Goal: Task Accomplishment & Management: Manage account settings

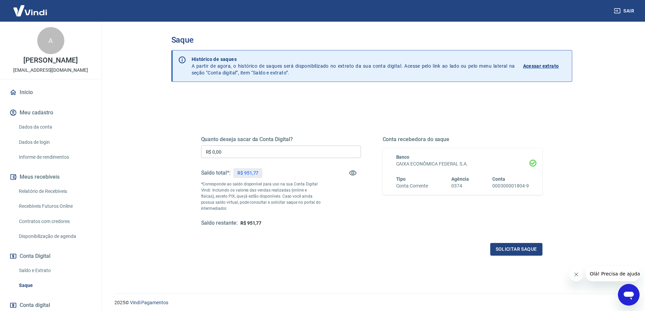
click at [250, 151] on input "R$ 0,00" at bounding box center [281, 152] width 160 height 13
drag, startPoint x: 214, startPoint y: 151, endPoint x: 218, endPoint y: 151, distance: 3.7
click at [218, 151] on input "R$ 500,00" at bounding box center [281, 152] width 160 height 13
type input "R$ 551,77"
click at [523, 251] on button "Solicitar saque" at bounding box center [517, 249] width 52 height 13
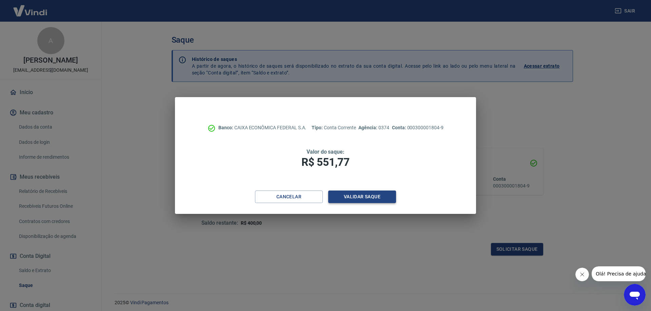
click at [361, 201] on button "Validar saque" at bounding box center [362, 197] width 68 height 13
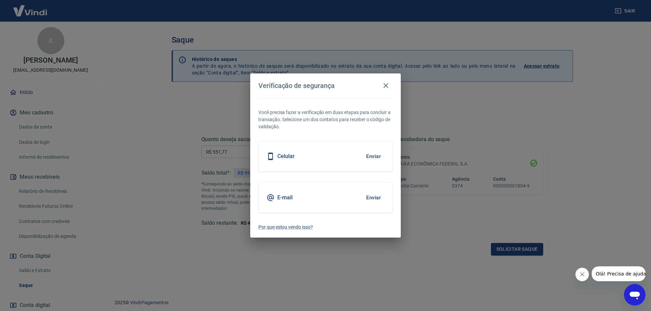
click at [314, 199] on div "E-mail Enviar" at bounding box center [325, 198] width 134 height 30
click at [280, 199] on h5 "E-mail" at bounding box center [284, 197] width 15 height 7
click at [368, 201] on button "Enviar" at bounding box center [373, 198] width 22 height 14
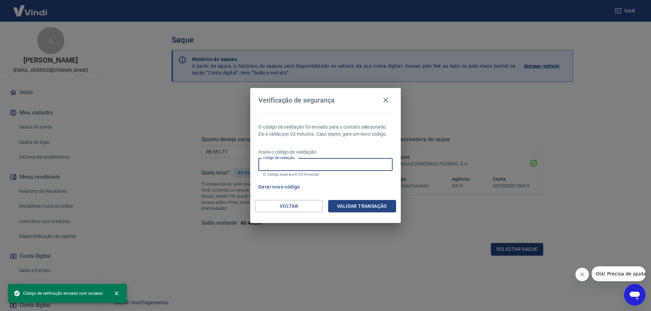
click at [296, 167] on input "Código de validação" at bounding box center [325, 165] width 134 height 13
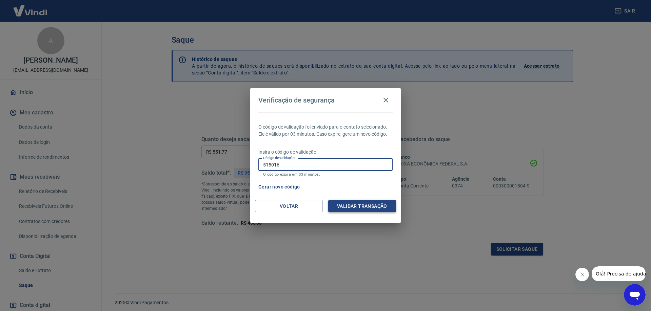
type input "515016"
click at [366, 203] on button "Validar transação" at bounding box center [362, 206] width 68 height 13
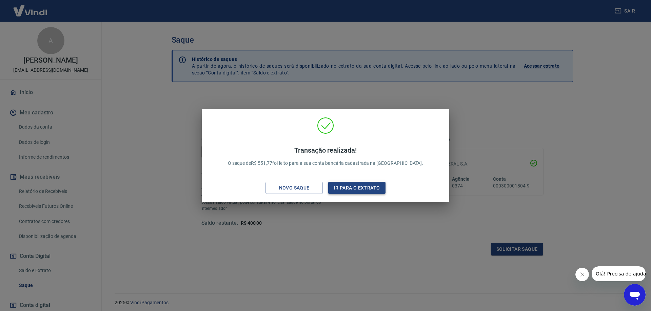
click at [347, 190] on button "Ir para o extrato" at bounding box center [356, 188] width 57 height 13
